Goal: Information Seeking & Learning: Learn about a topic

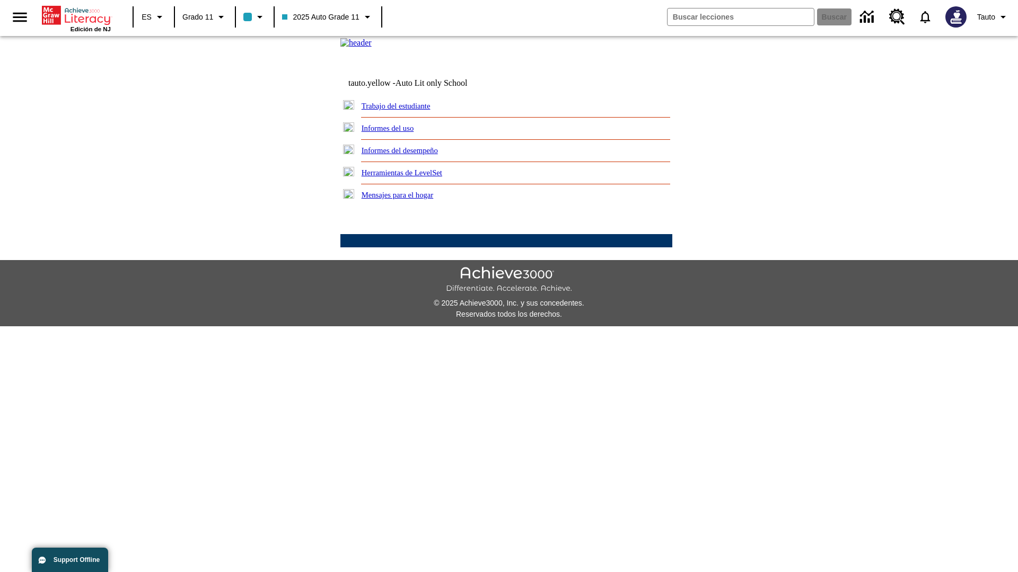
click at [396, 133] on link "Informes del uso" at bounding box center [387, 128] width 52 height 8
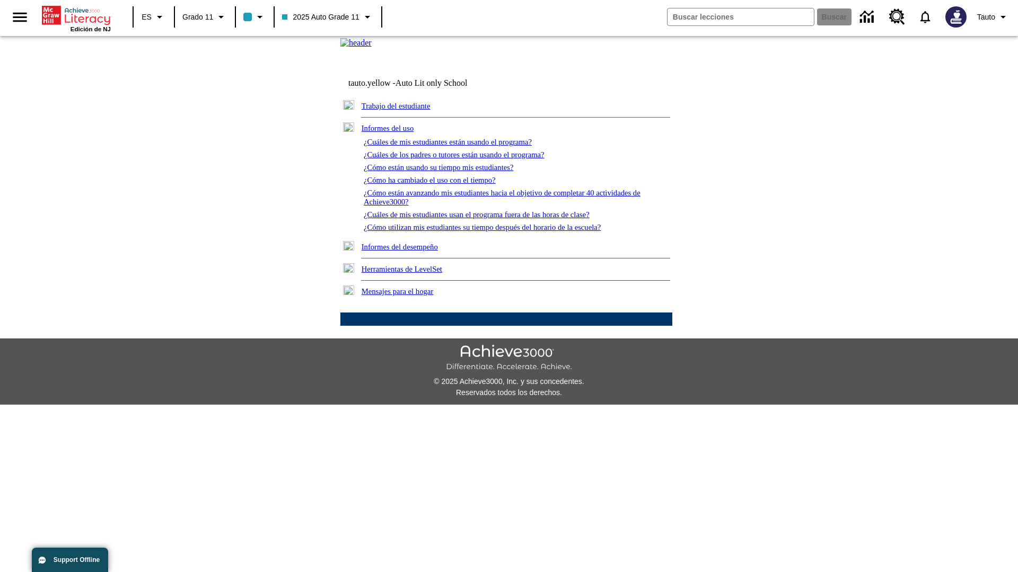
click at [462, 146] on link "¿Cuáles de mis estudiantes están usando el programa?" at bounding box center [448, 142] width 168 height 8
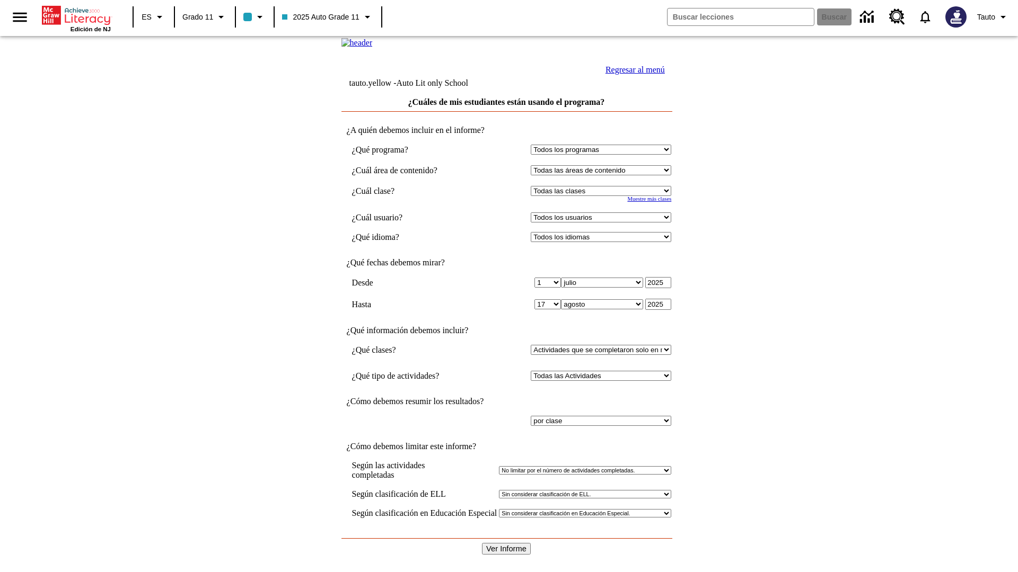
click at [603, 196] on select "Seleccionar una clase: Todas las clases 2025 Auto Grade 11 205 Auto Grade 11 Sa…" at bounding box center [601, 191] width 140 height 10
select select "11133141"
click at [603, 223] on select "Todos los usuarios Puma, Sautoen Puma, Sautoes Puma, Sautoss Twoclasses, Sautoe…" at bounding box center [601, 218] width 140 height 10
select select "21437114"
click at [507, 543] on input "Ver Informe" at bounding box center [506, 549] width 49 height 12
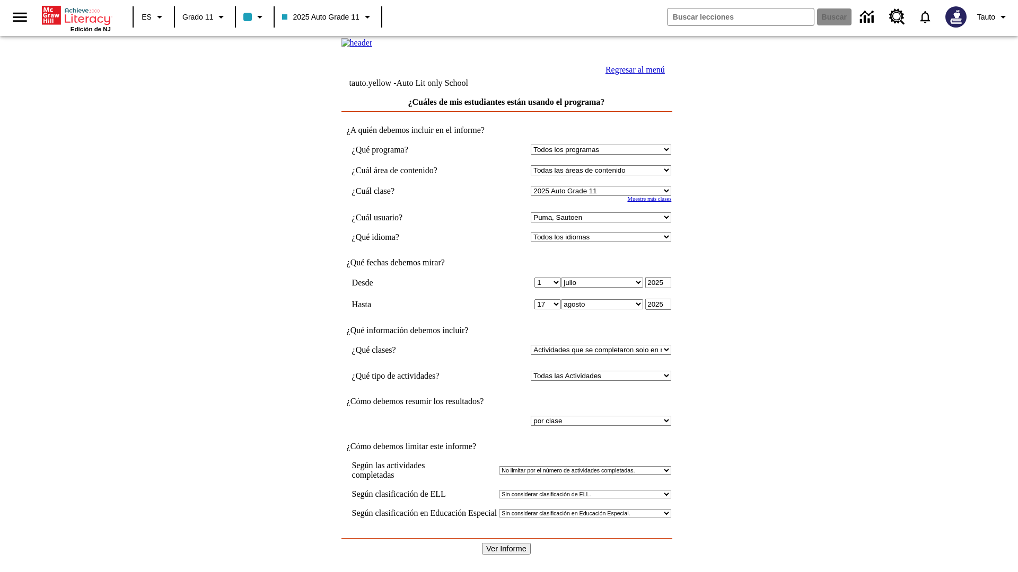
click at [632, 74] on link "Regresar al menú" at bounding box center [634, 69] width 59 height 9
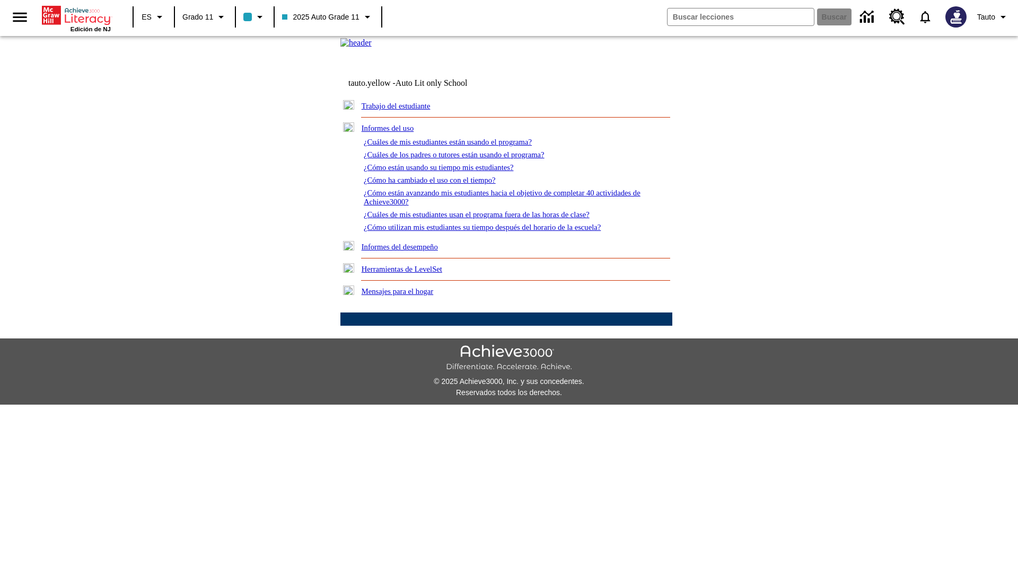
click at [469, 159] on link "¿Cuáles de los padres o tutores están usando el programa?" at bounding box center [454, 155] width 181 height 8
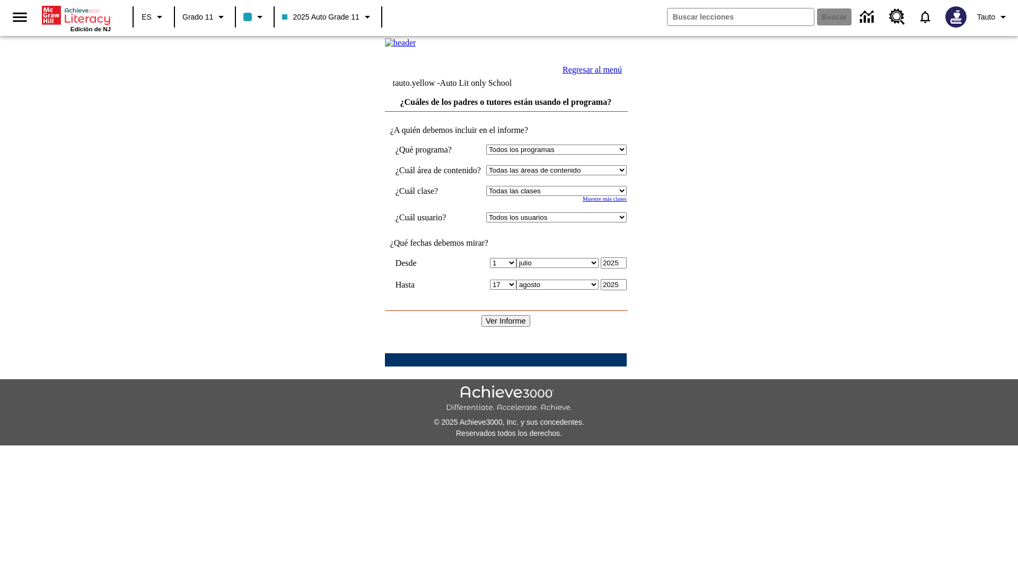
click at [567, 196] on select "Seleccionar una clase: Todas las clases 2025 Auto Grade 11 205 Auto Grade 11 Sa…" at bounding box center [556, 191] width 140 height 10
select select "11133141"
click at [567, 223] on select "Todos los usuarios Puma, Sautoen Puma, Sautoes Puma, Sautoss Twoclasses, Sautoe…" at bounding box center [556, 218] width 140 height 10
select select "21437114"
click at [507, 327] on input "Ver Informe" at bounding box center [505, 321] width 49 height 12
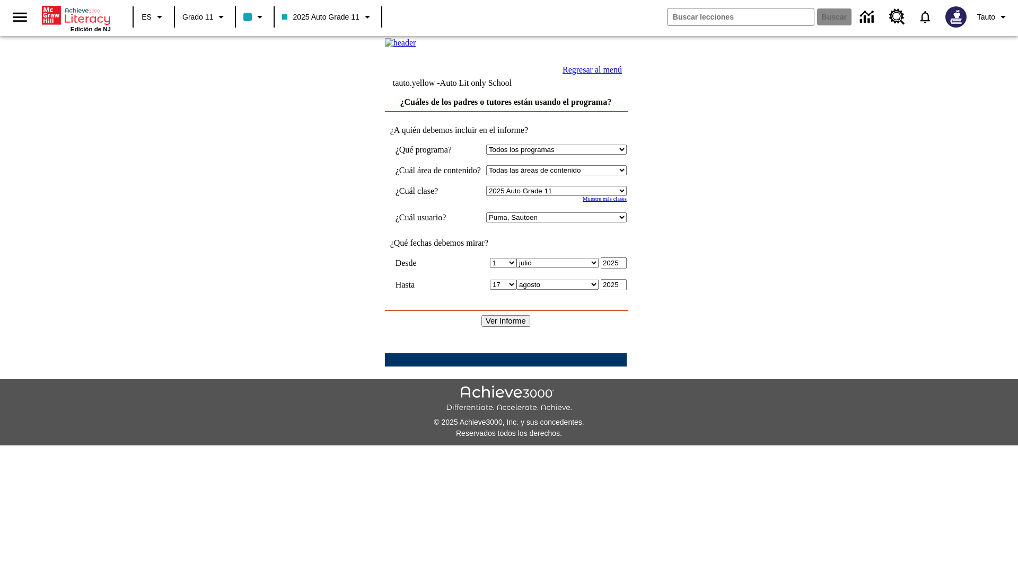
click at [622, 74] on link "Regresar al menú" at bounding box center [591, 69] width 59 height 9
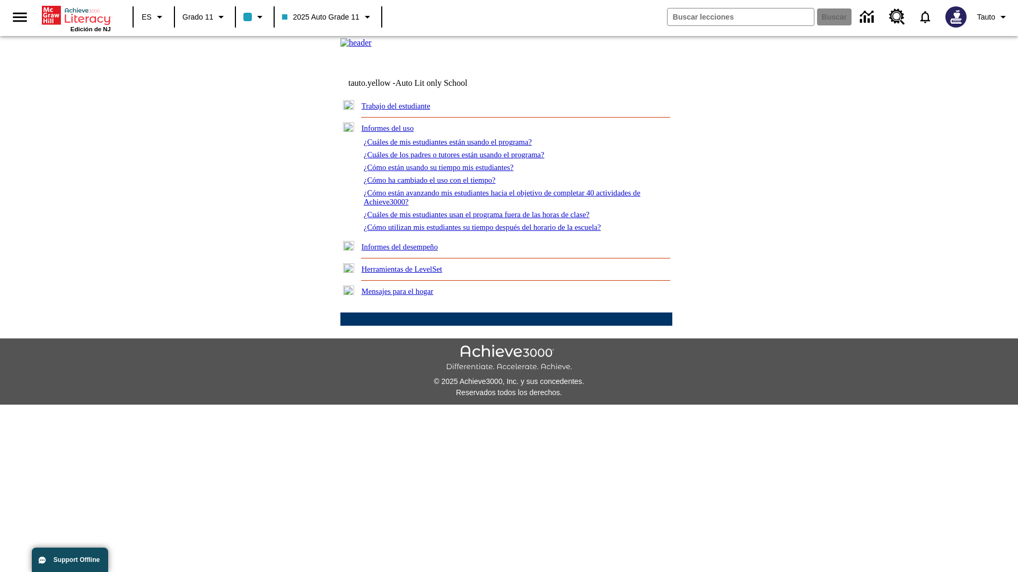
click at [451, 172] on link "¿Cómo están usando su tiempo mis estudiantes?" at bounding box center [439, 167] width 150 height 8
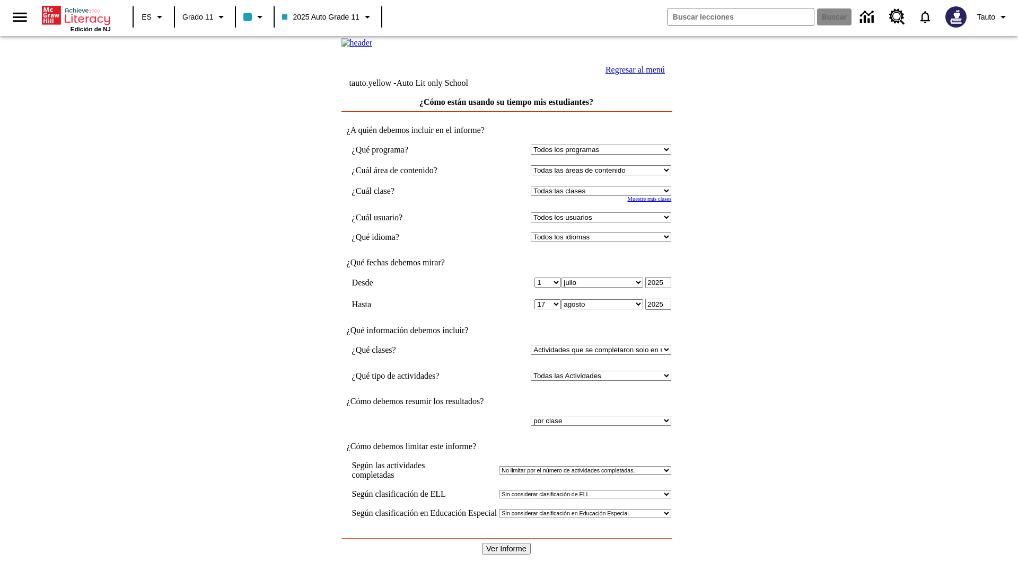
click at [603, 196] on select "Seleccionar una clase: Todas las clases 2025 Auto Grade 11 205 Auto Grade 11 Sa…" at bounding box center [601, 191] width 140 height 10
select select "11133141"
click at [603, 223] on select "Todos los usuarios Puma, Sautoen Puma, Sautoes Puma, Sautoss Twoclasses, Sautoe…" at bounding box center [601, 218] width 140 height 10
select select "21437114"
click at [507, 543] on input "Ver Informe" at bounding box center [506, 549] width 49 height 12
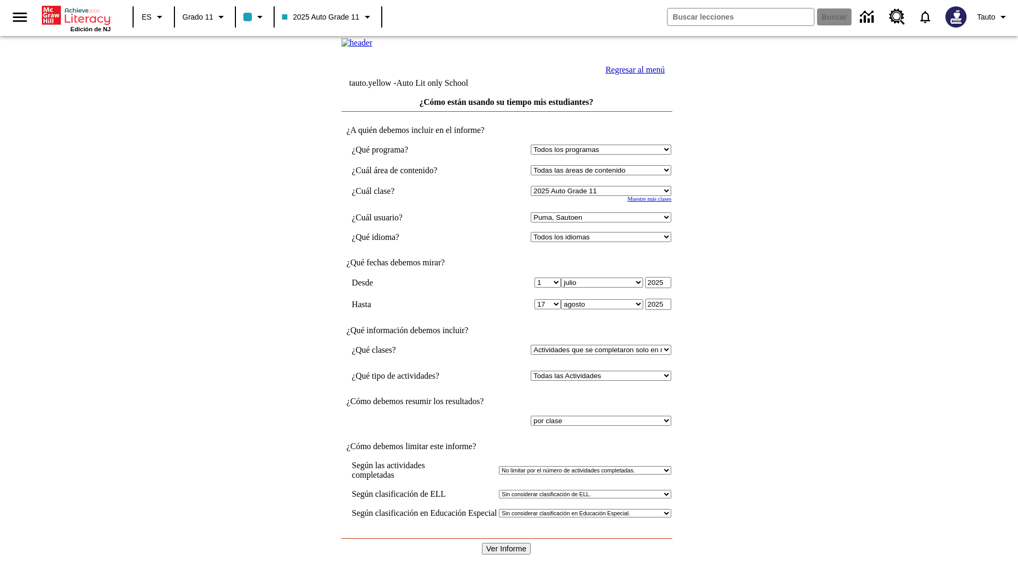
click at [632, 74] on link "Regresar al menú" at bounding box center [634, 69] width 59 height 9
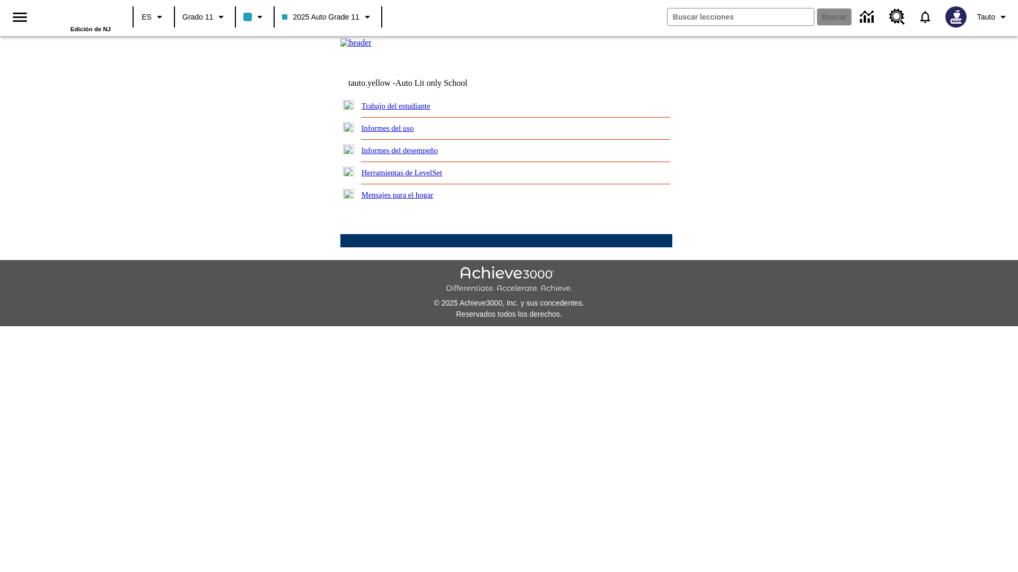
click at [0, 0] on link "¿Cómo ha cambiado el uso con el tiempo?" at bounding box center [0, 0] width 0 height 0
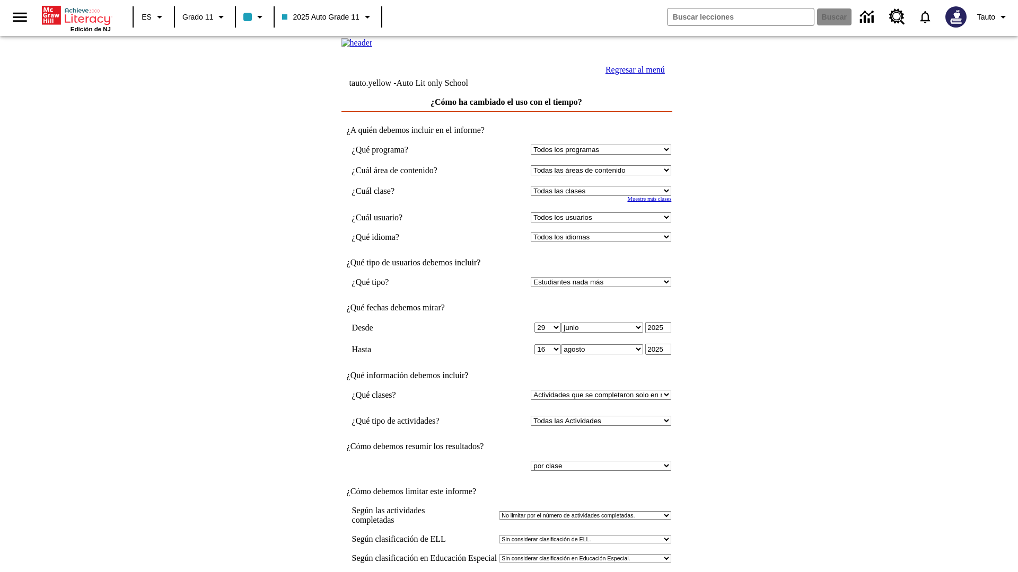
click at [603, 196] on select "Seleccionar una clase: Todas las clases 2025 Auto Grade 11 205 Auto Grade 11 Sa…" at bounding box center [601, 191] width 140 height 10
select select "11133141"
click at [603, 223] on select "Todos los usuarios Puma, Sautoen Puma, Sautoes Puma, Sautoss Twoclasses, Sautoe…" at bounding box center [601, 218] width 140 height 10
select select "21437114"
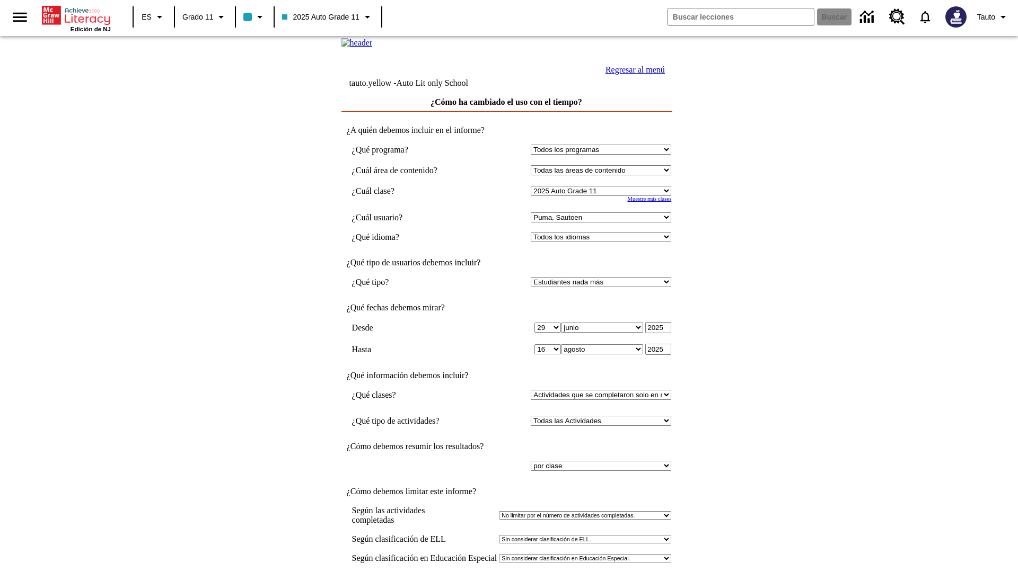
click at [632, 74] on link "Regresar al menú" at bounding box center [634, 69] width 59 height 9
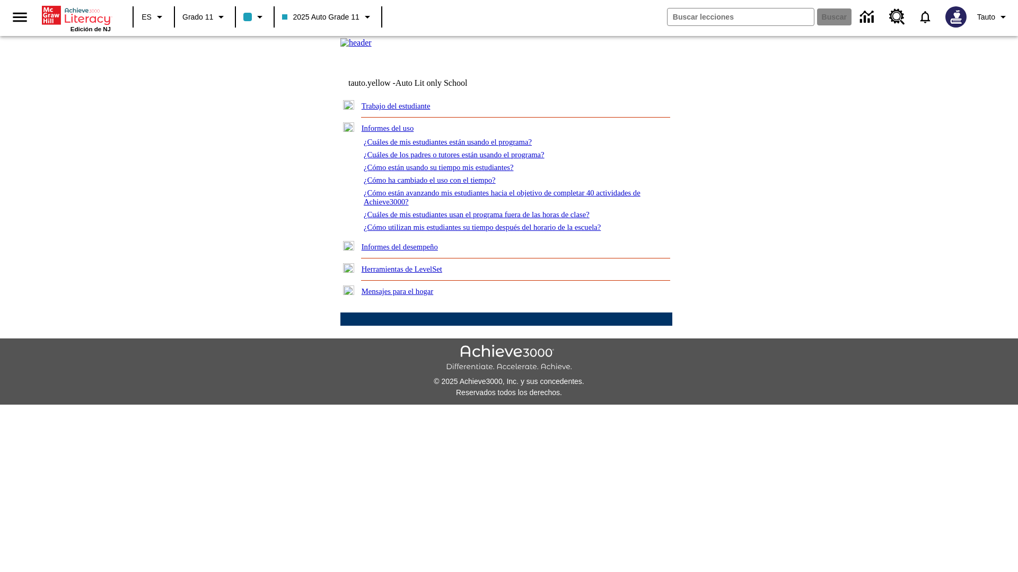
click at [497, 206] on link "¿Cómo están avanzando mis estudiantes hacia el objetivo de completar 40 activid…" at bounding box center [502, 197] width 277 height 17
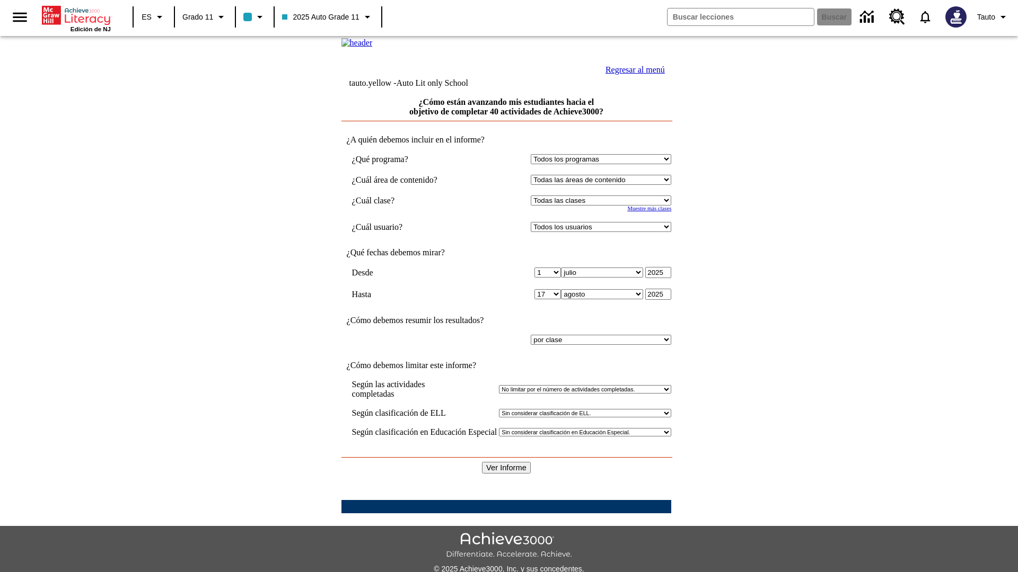
click at [603, 206] on select "Seleccionar una clase: Todas las clases 2025 Auto Grade 11 205 Auto Grade 11 Sa…" at bounding box center [601, 201] width 140 height 10
select select "11133141"
click at [603, 232] on select "Todos los usuarios Puma, Sautoen Puma, Sautoes Puma, Sautoss Twoclasses, Sautoe…" at bounding box center [601, 227] width 140 height 10
select select "21437114"
click at [507, 462] on input "Ver Informe" at bounding box center [506, 468] width 49 height 12
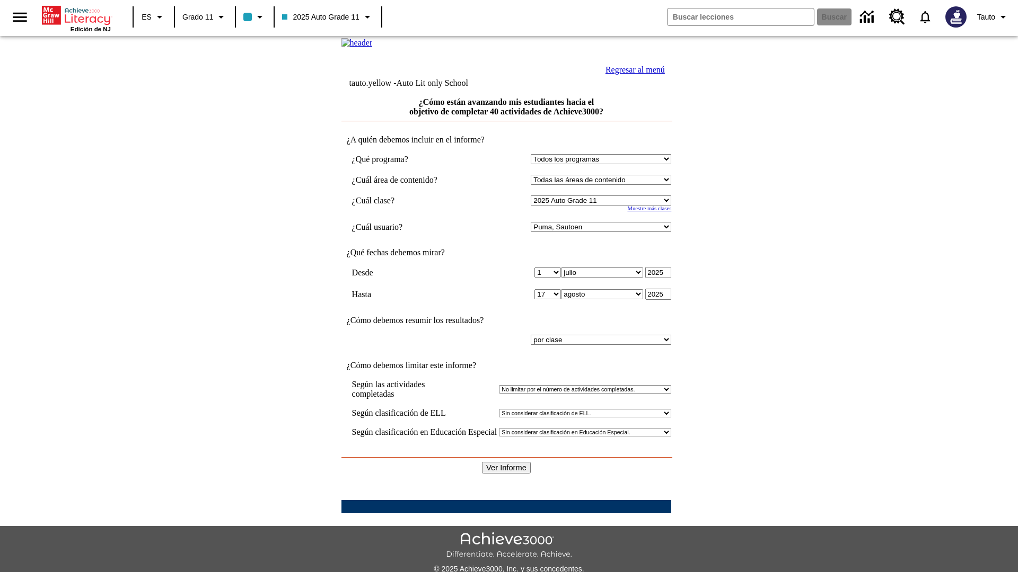
click at [632, 74] on link "Regresar al menú" at bounding box center [634, 69] width 59 height 9
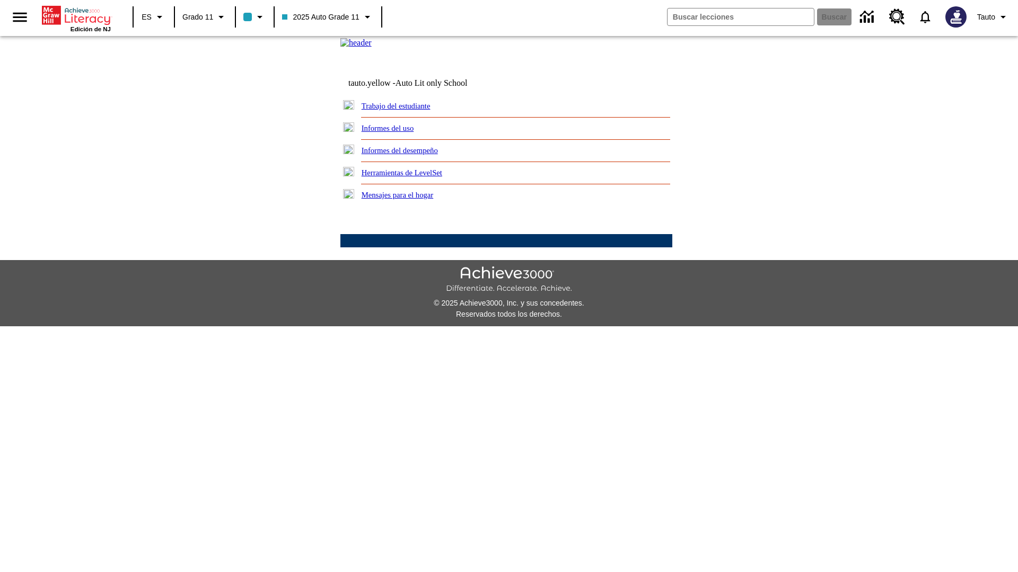
click at [0, 0] on link "¿Cuáles de mis estudiantes usan el programa fuera de las horas de clase?" at bounding box center [0, 0] width 0 height 0
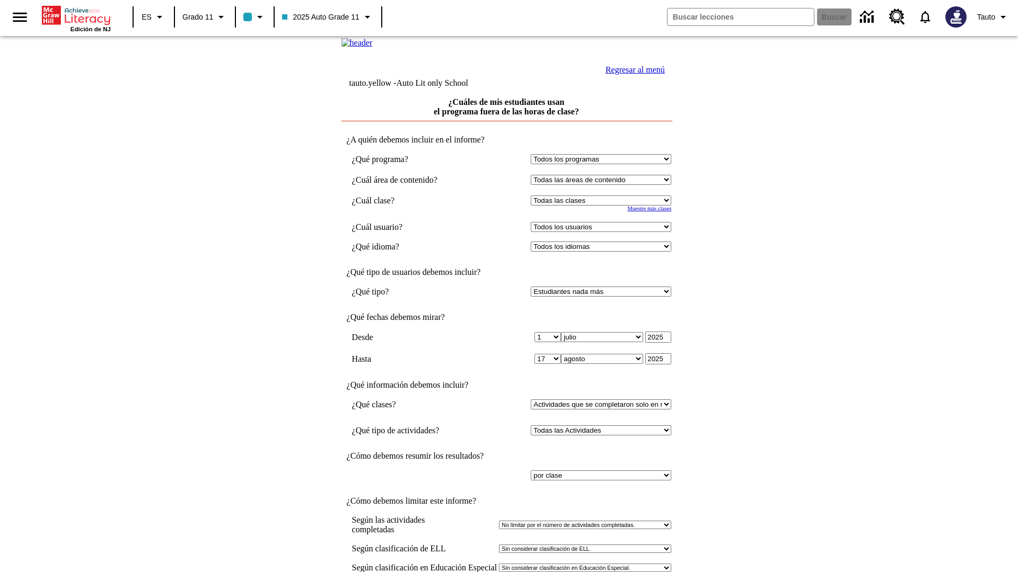
click at [603, 206] on select "Seleccionar una clase: Todas las clases 2025 Auto Grade 11 205 Auto Grade 11 Sa…" at bounding box center [601, 201] width 140 height 10
select select "11133141"
click at [603, 232] on select "Todos los usuarios Puma, Sautoen Puma, Sautoes Puma, Sautoss Twoclasses, Sautoe…" at bounding box center [601, 227] width 140 height 10
select select "21437114"
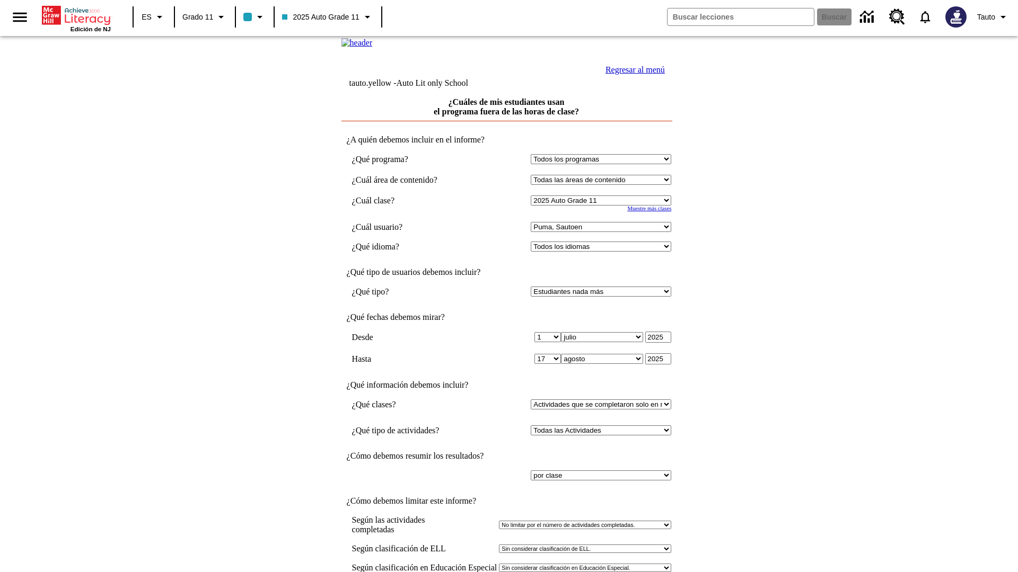
scroll to position [8, 0]
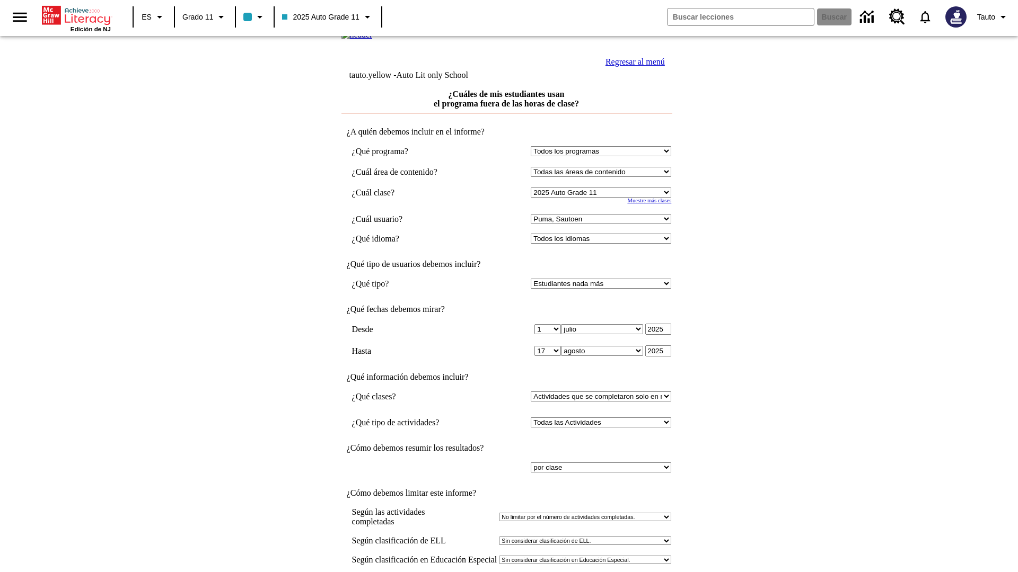
click at [632, 66] on link "Regresar al menú" at bounding box center [634, 61] width 59 height 9
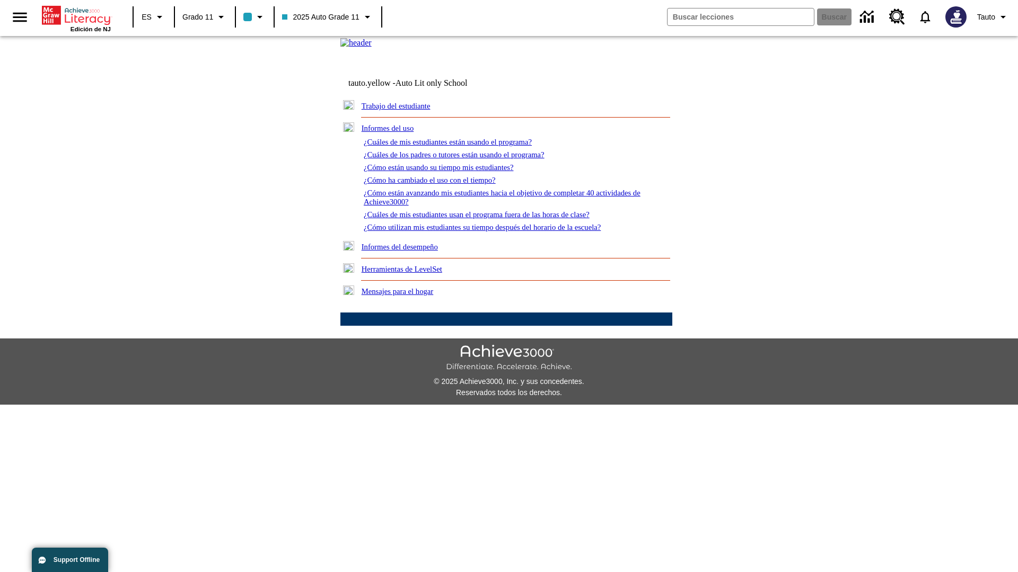
click at [500, 232] on link "¿Cómo utilizan mis estudiantes su tiempo después del horario de la escuela?" at bounding box center [482, 227] width 237 height 8
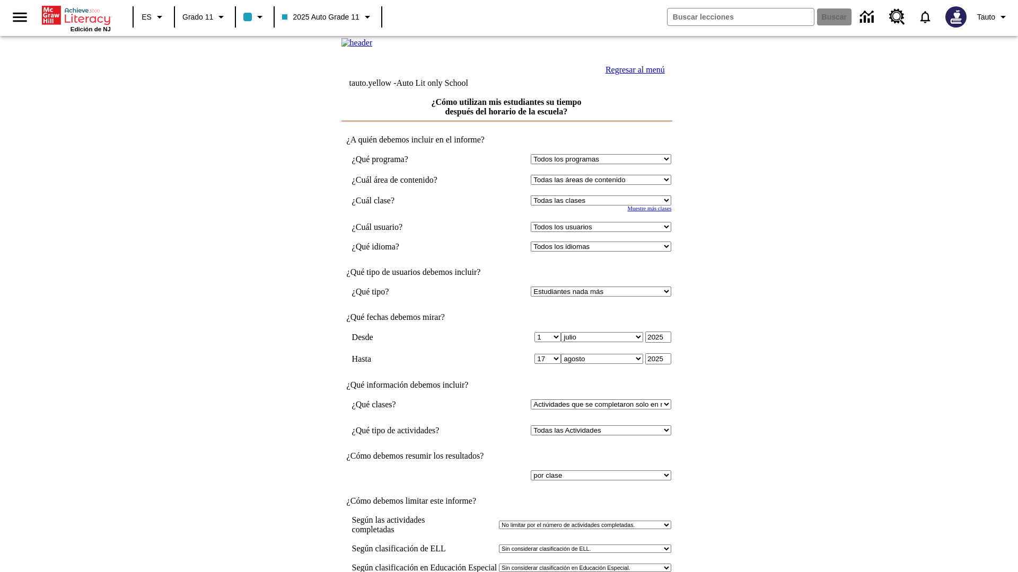
select select "11133141"
select select "21437114"
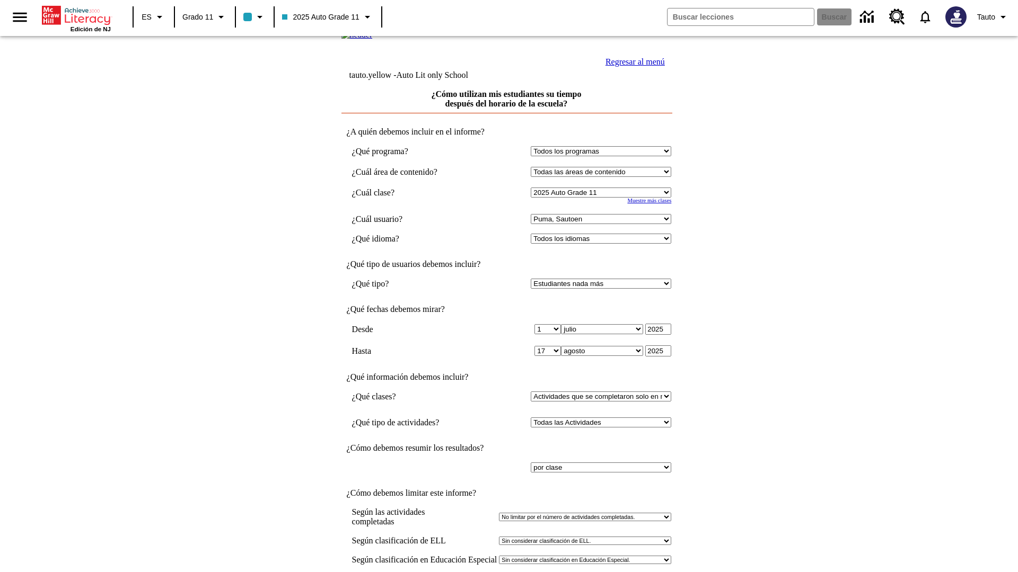
click at [632, 66] on link "Regresar al menú" at bounding box center [634, 61] width 59 height 9
